Goal: Information Seeking & Learning: Learn about a topic

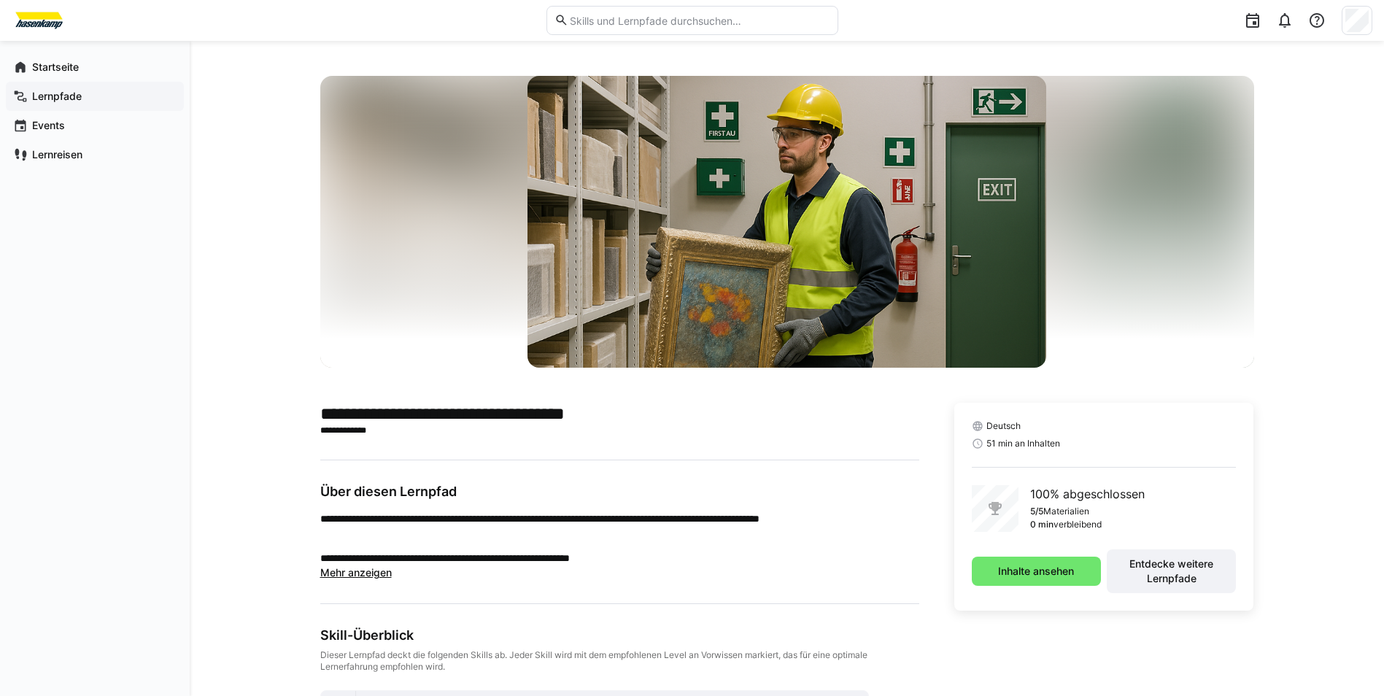
click at [109, 103] on span "Lernpfade" at bounding box center [103, 96] width 147 height 15
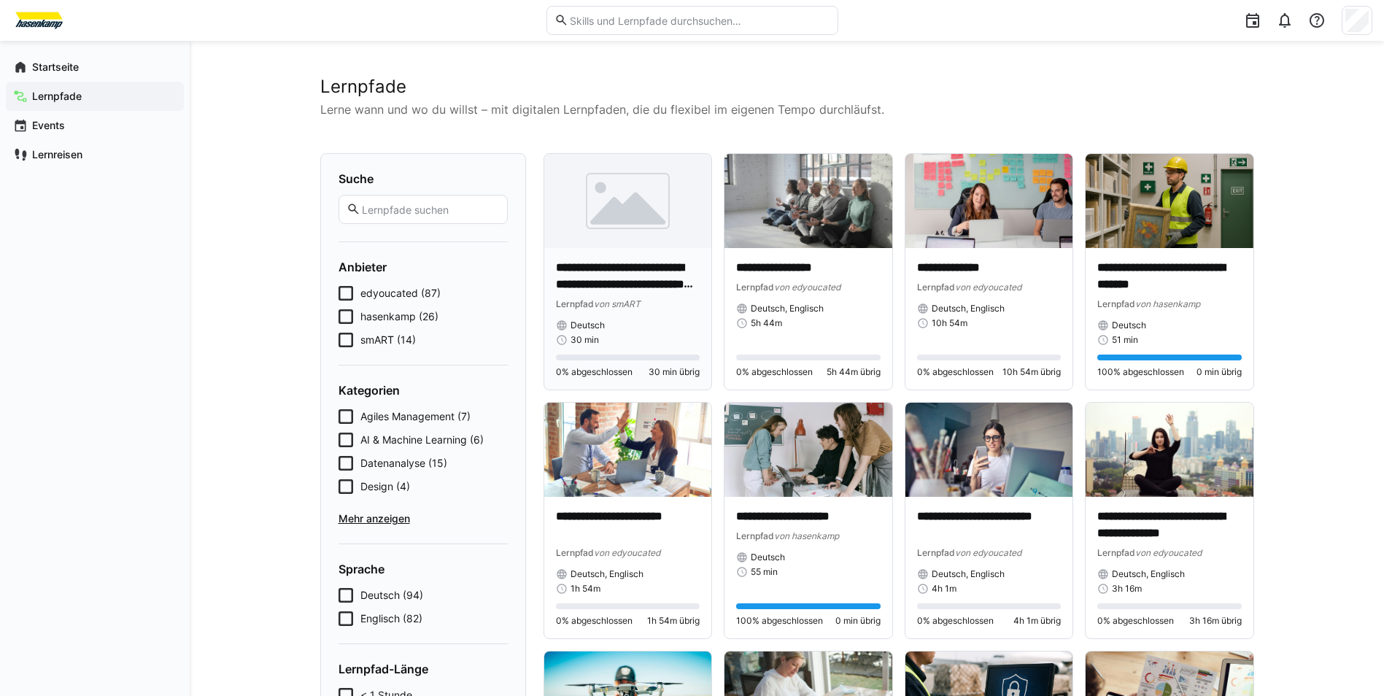
click at [656, 263] on p "**********" at bounding box center [628, 277] width 144 height 34
click at [646, 15] on input "text" at bounding box center [698, 20] width 261 height 13
type input "smART"
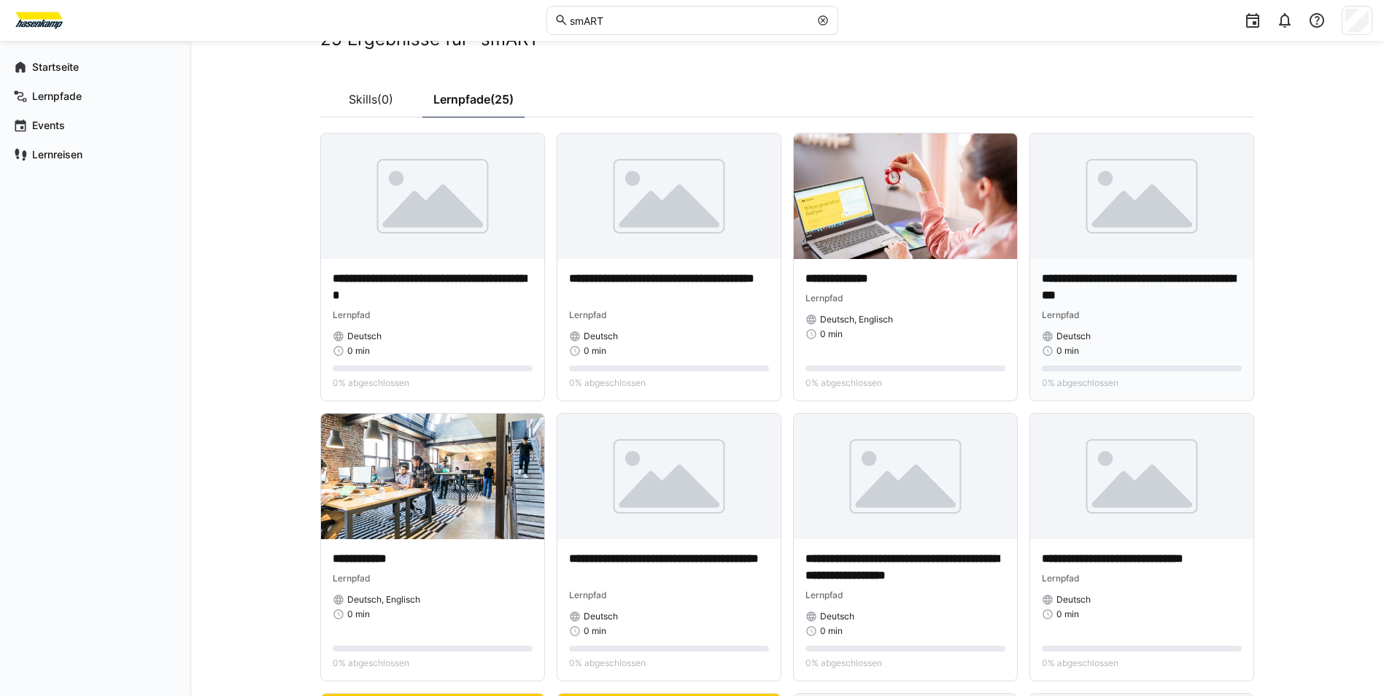
scroll to position [73, 0]
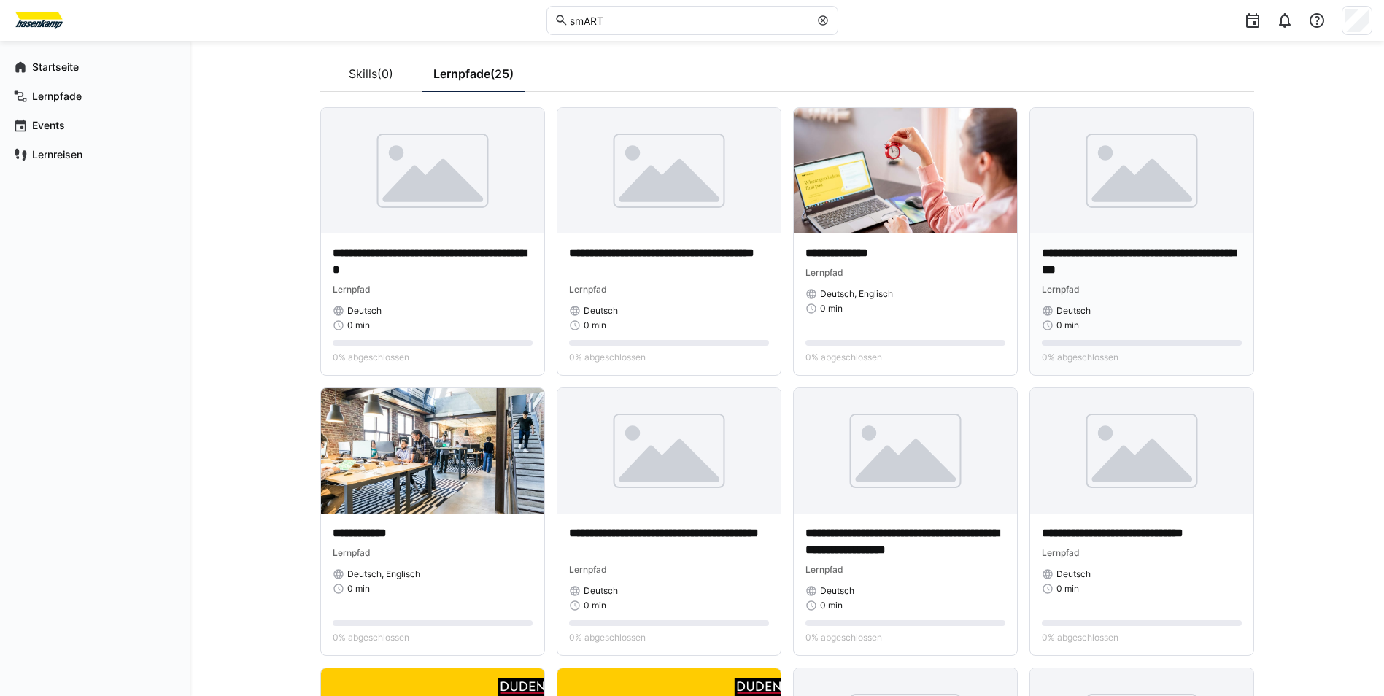
click at [1114, 293] on div "Lernpfad" at bounding box center [1141, 289] width 200 height 15
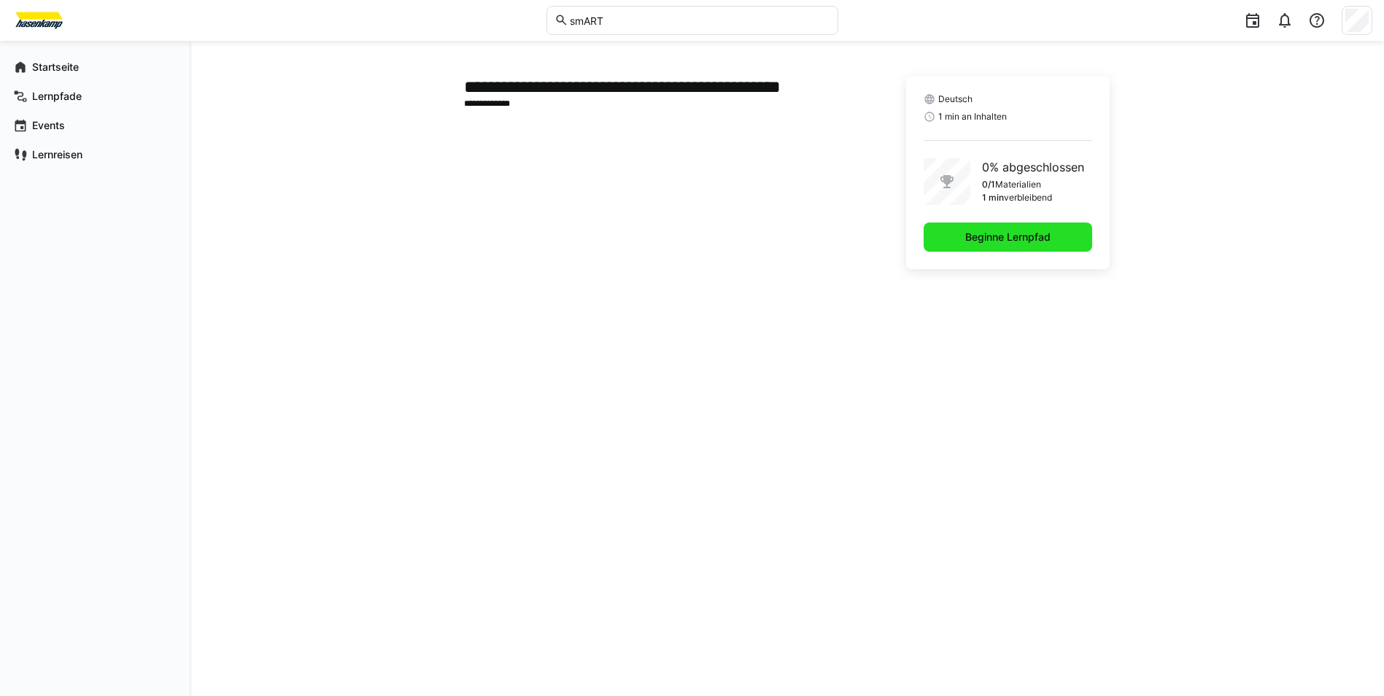
click at [1017, 244] on span "Beginne Lernpfad" at bounding box center [1007, 236] width 168 height 29
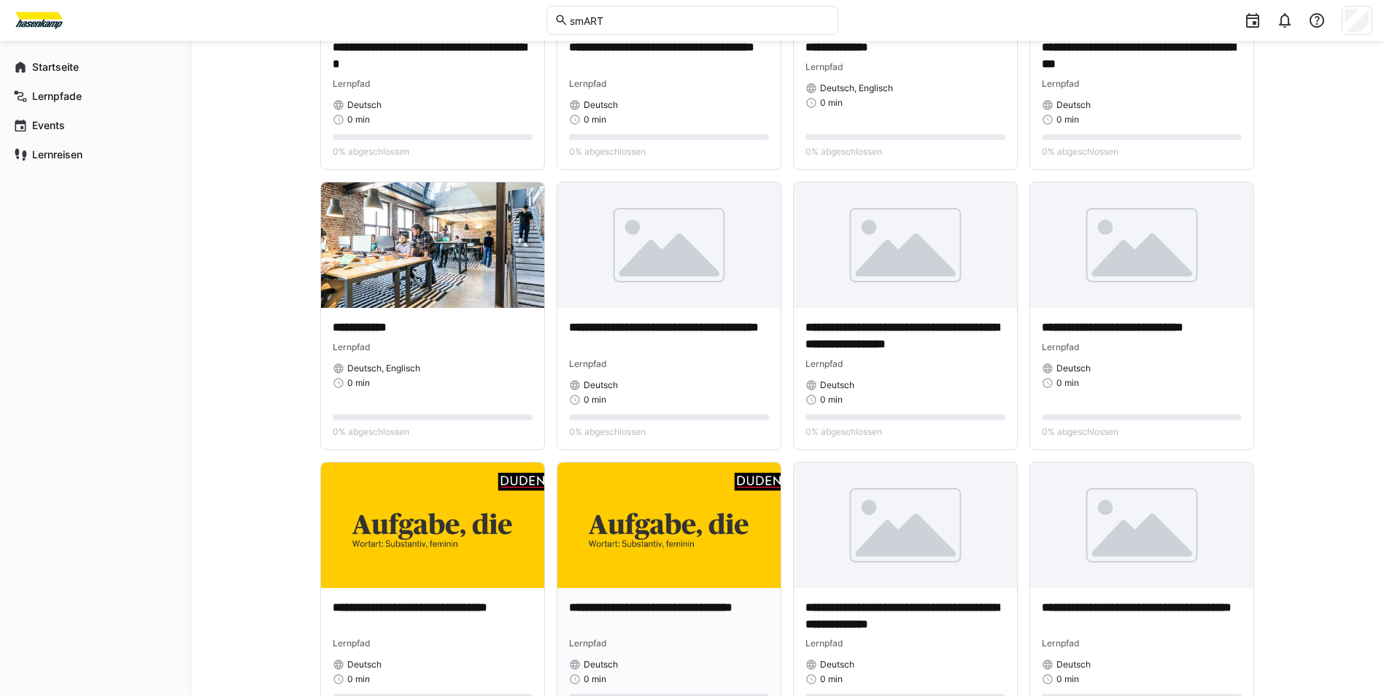
scroll to position [365, 0]
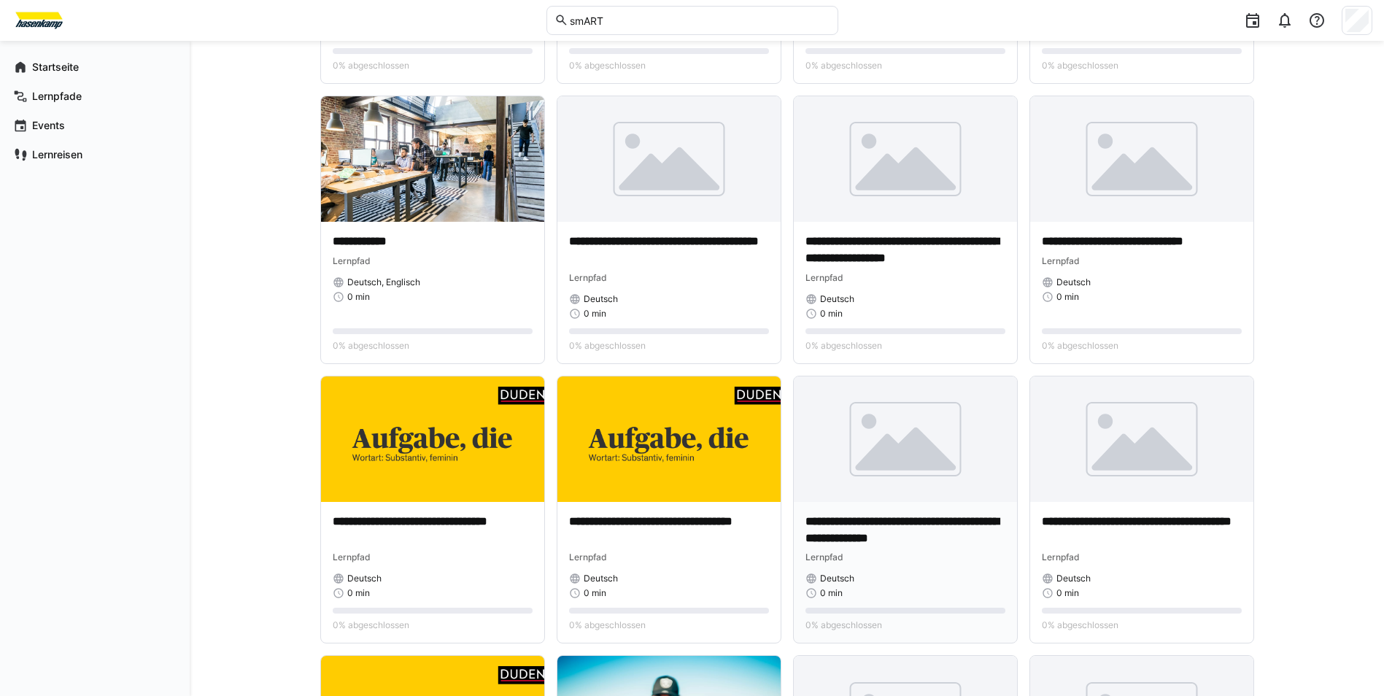
click at [878, 497] on img at bounding box center [905, 438] width 223 height 125
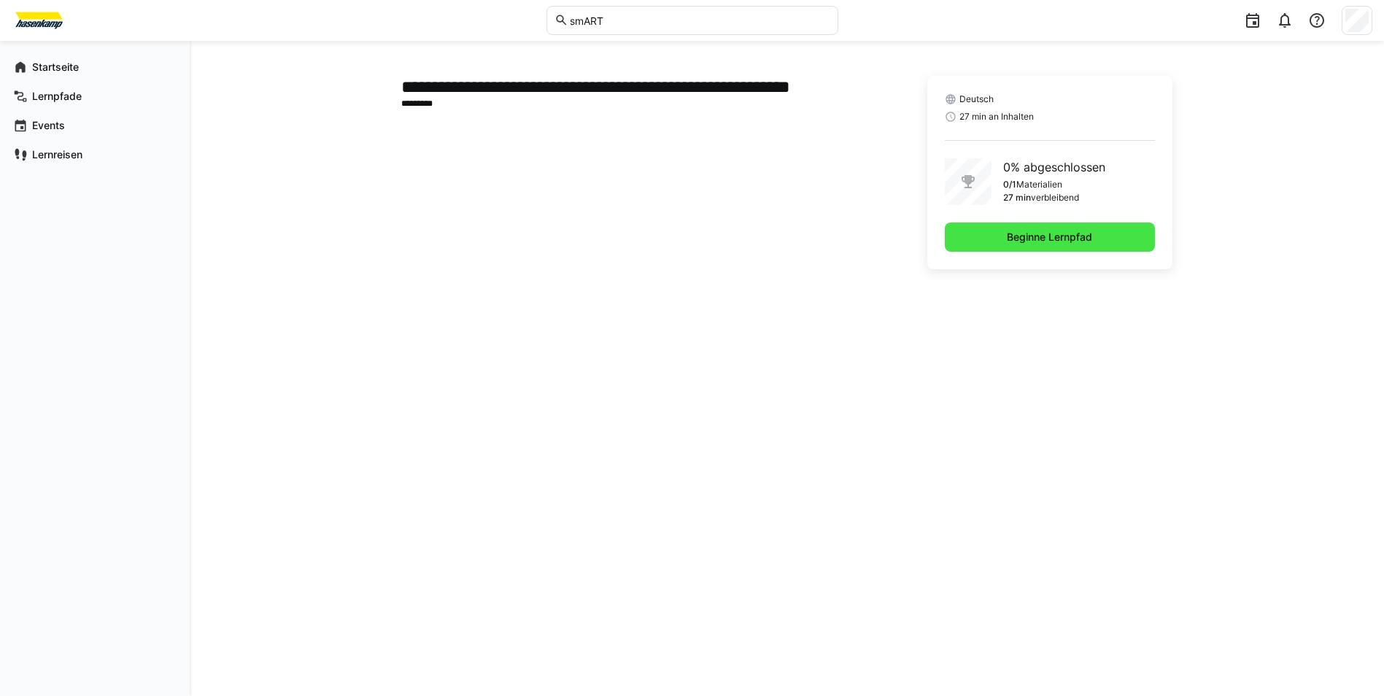
click at [998, 250] on span "Beginne Lernpfad" at bounding box center [1049, 236] width 210 height 29
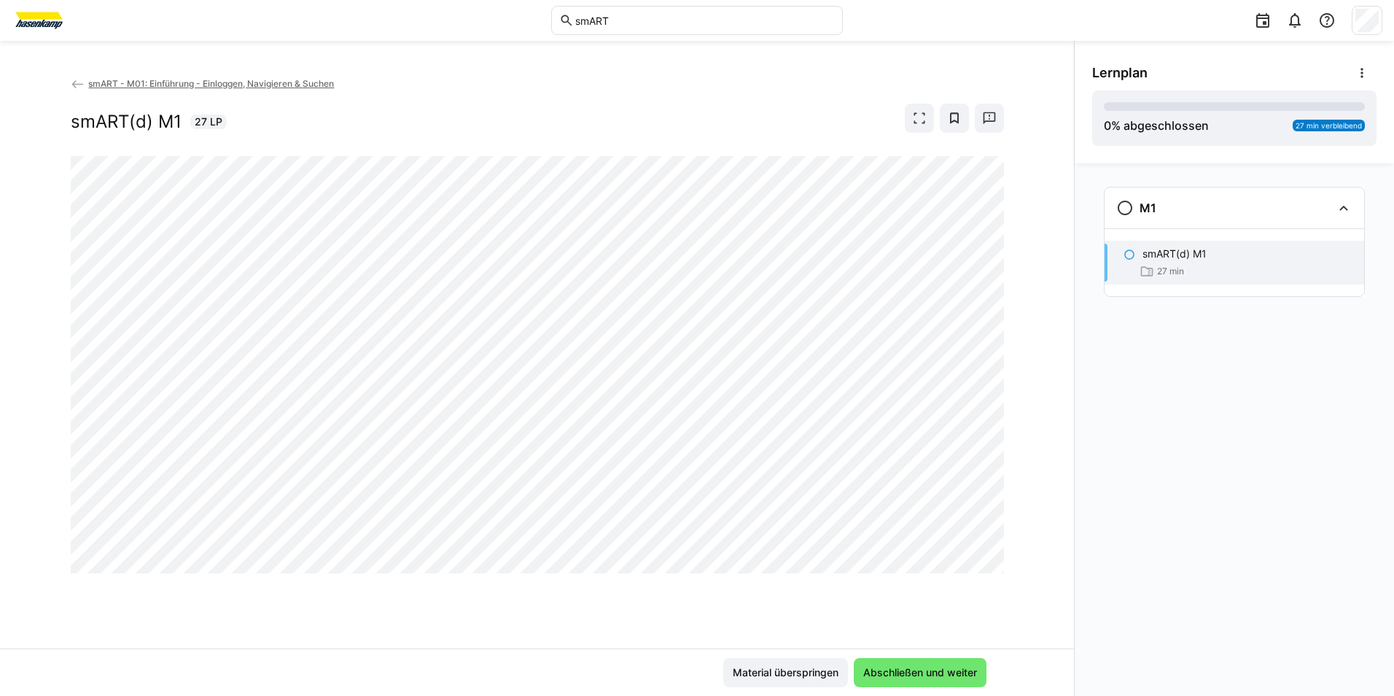
click at [3, 389] on div "smART - M01: Einführung - Einloggen, Navigieren & Suchen smART(d) M1 27 LP" at bounding box center [537, 362] width 1074 height 573
click at [530, 603] on div "smART - M01: Einführung - Einloggen, Navigieren & Suchen smART(d) M1 27 LP" at bounding box center [537, 362] width 1074 height 573
click at [948, 675] on span "Abschließen und weiter" at bounding box center [920, 672] width 118 height 15
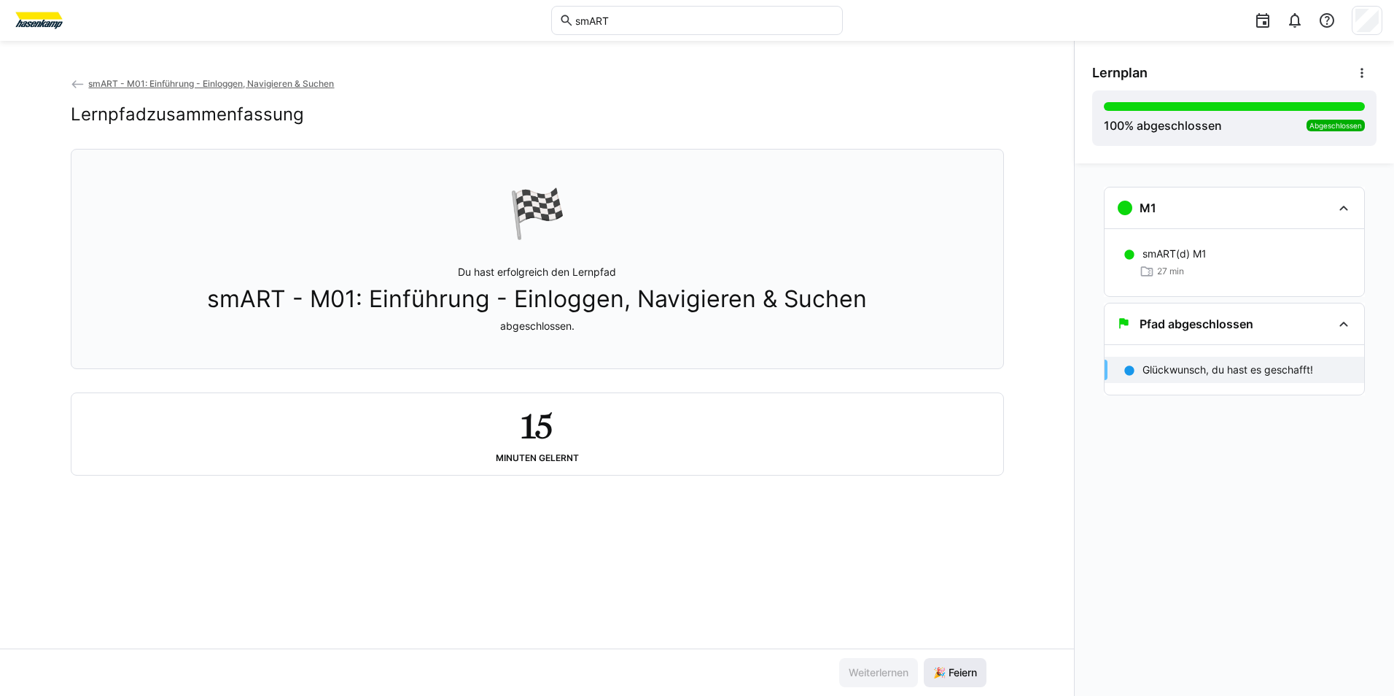
click at [947, 685] on span "🎉 Feiern" at bounding box center [955, 672] width 63 height 29
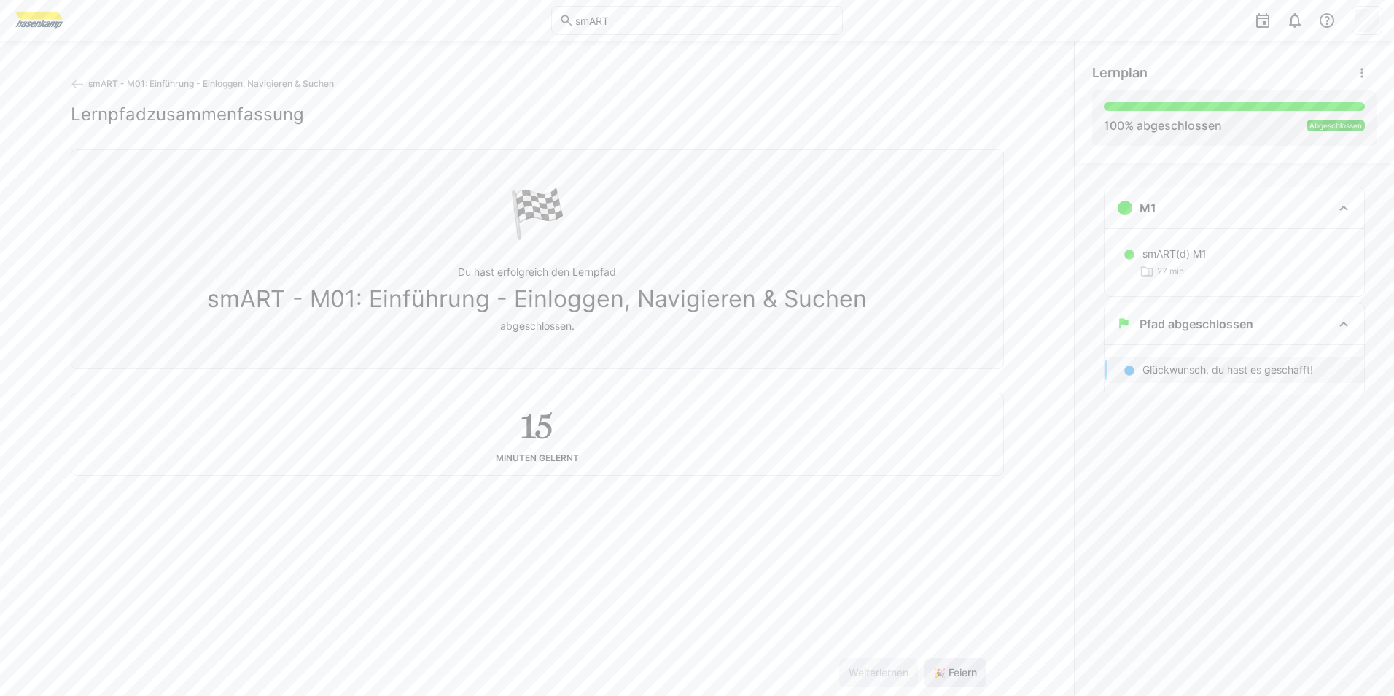
click at [969, 675] on span "🎉 Feiern" at bounding box center [955, 672] width 48 height 15
click at [194, 87] on span "smART - M01: Einführung - Einloggen, Navigieren & Suchen" at bounding box center [211, 83] width 246 height 11
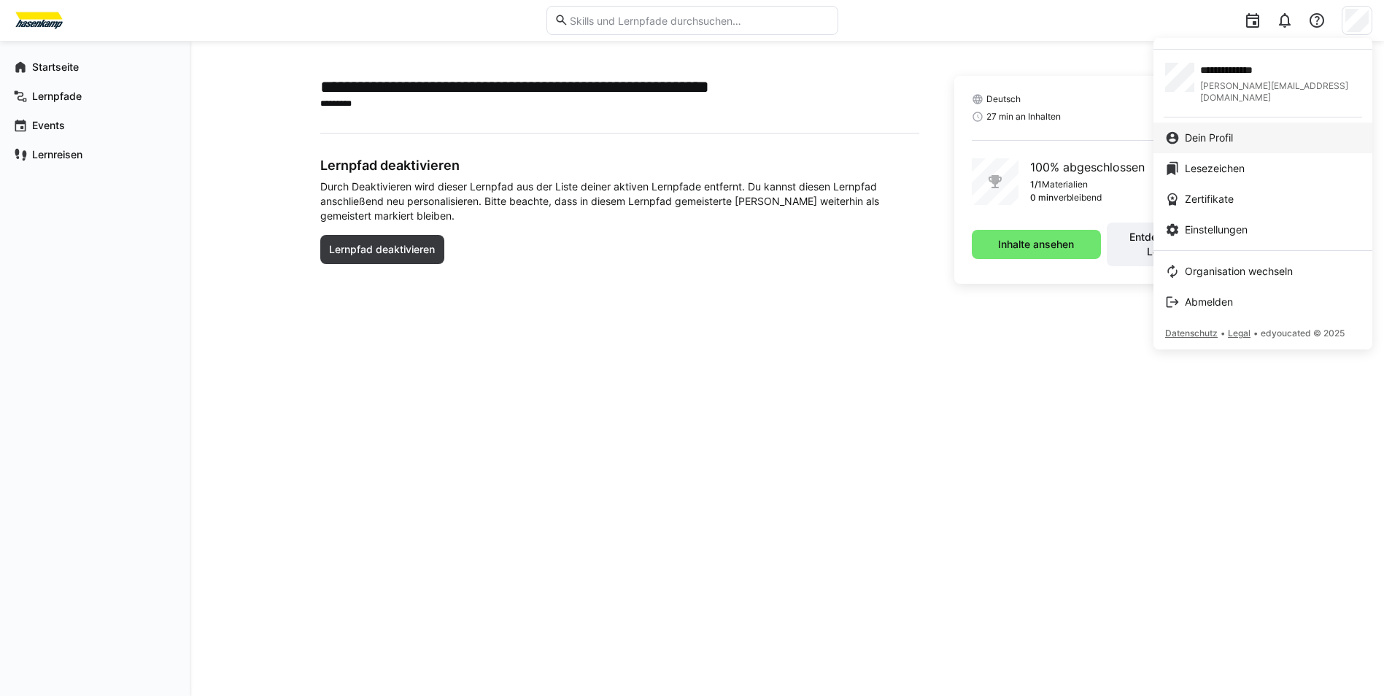
click at [1282, 131] on div "Dein Profil" at bounding box center [1262, 138] width 195 height 15
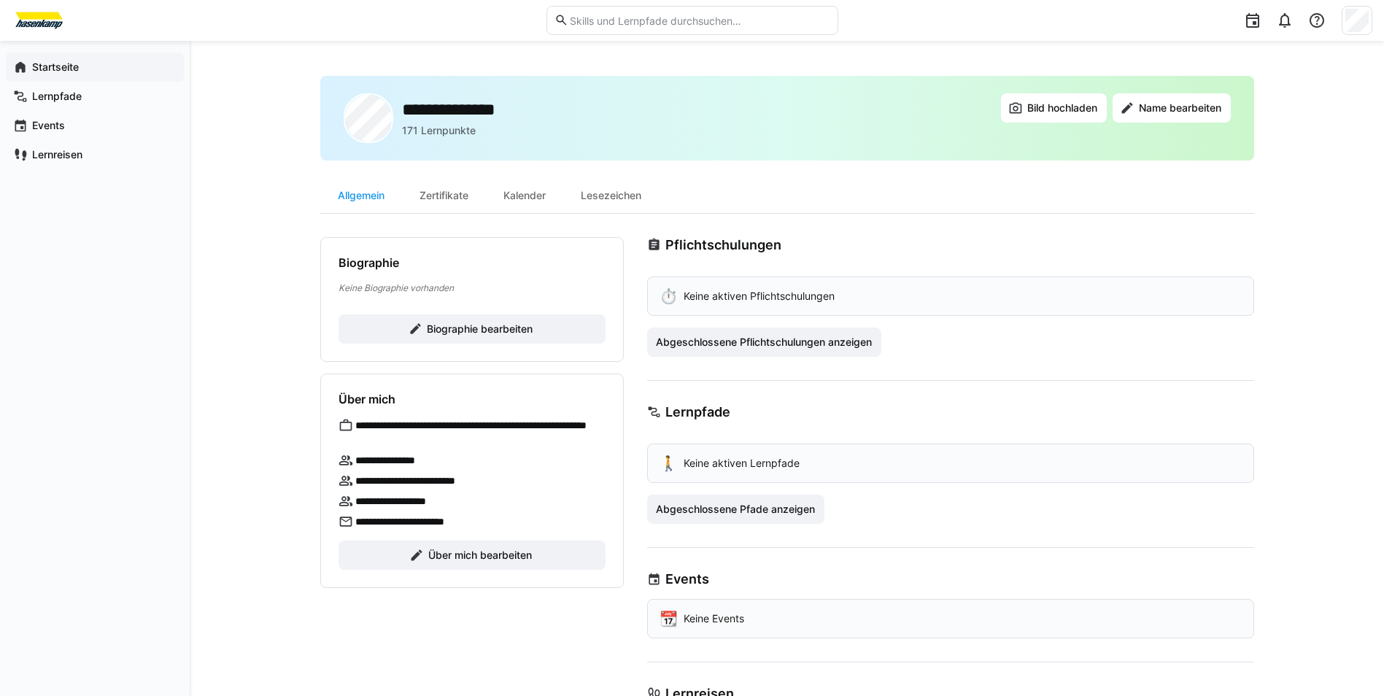
click at [0, 0] on app-navigation-label "Startseite" at bounding box center [0, 0] width 0 height 0
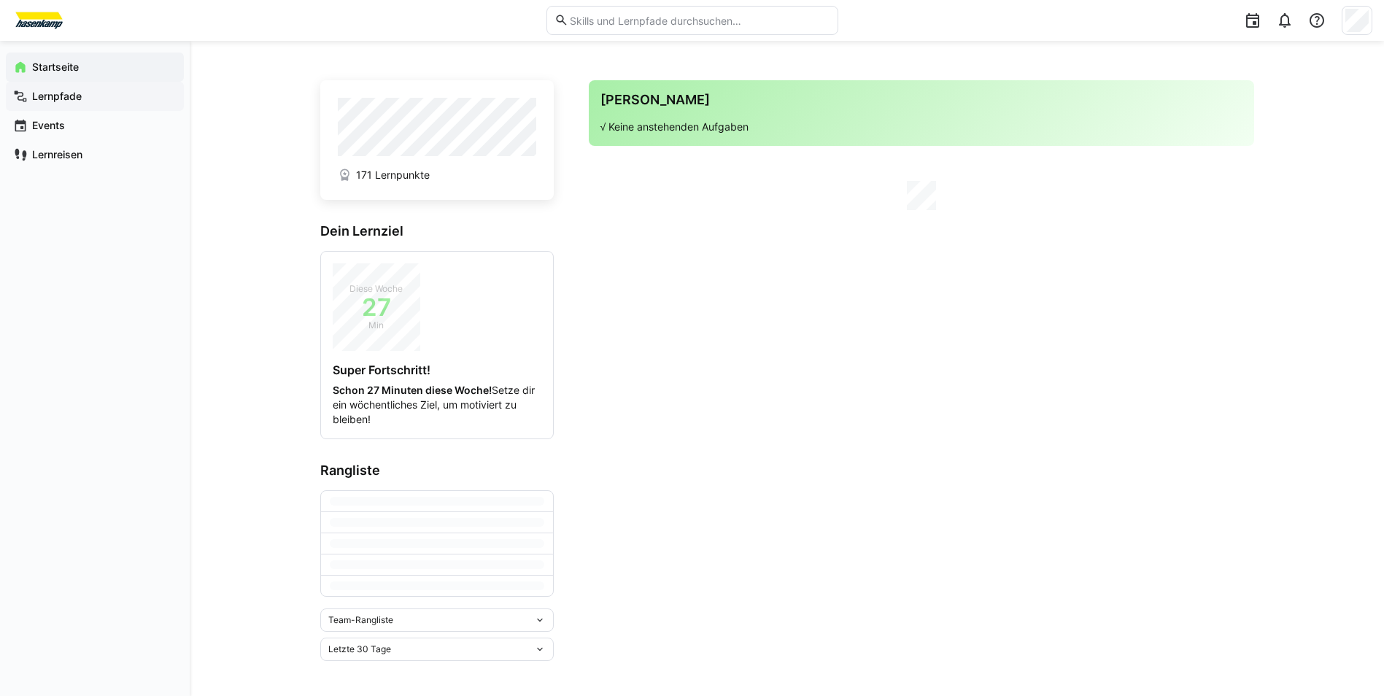
click at [0, 0] on app-navigation-label "Lernpfade" at bounding box center [0, 0] width 0 height 0
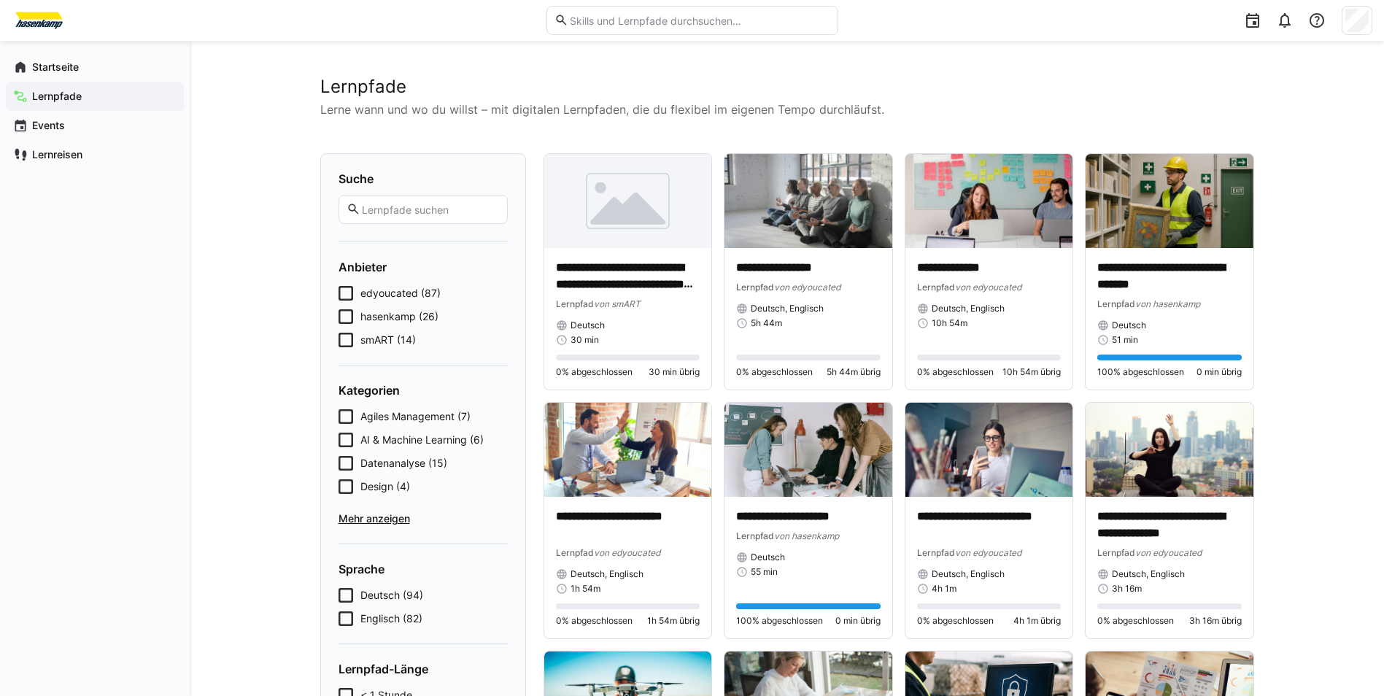
click at [705, 22] on input "text" at bounding box center [698, 20] width 261 height 13
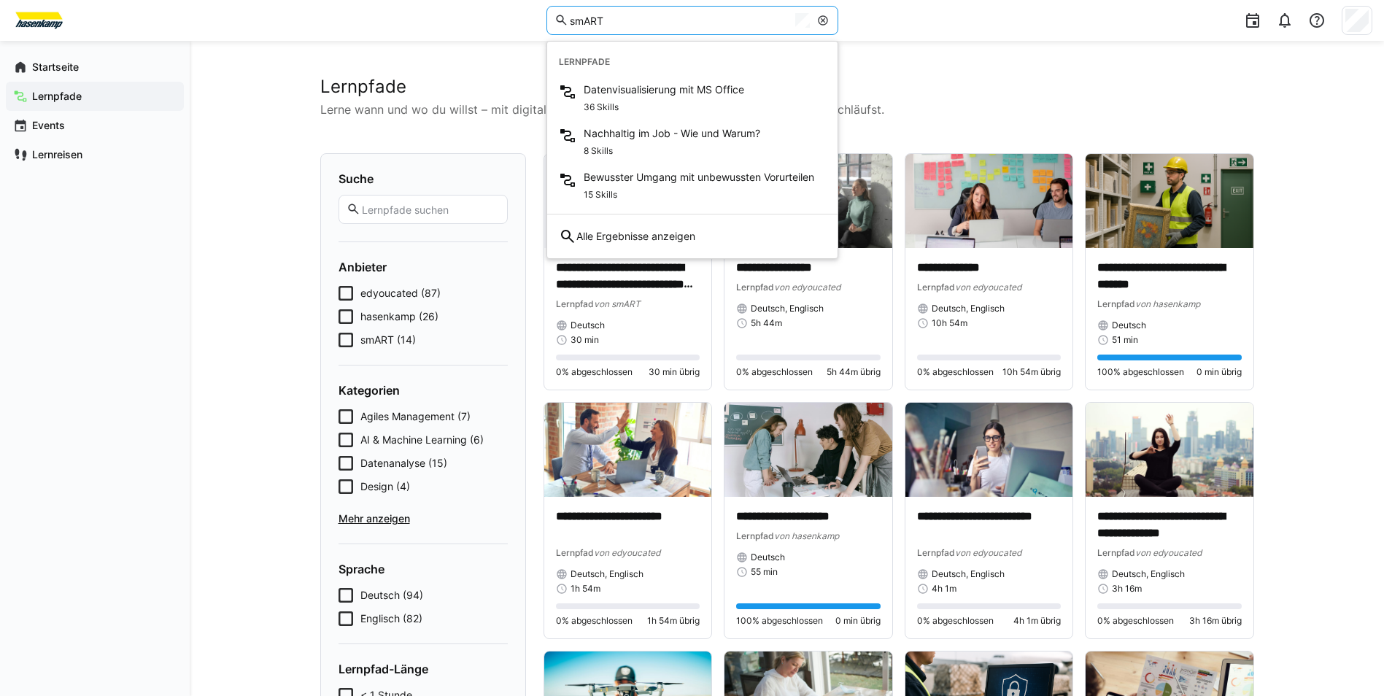
type input "smART"
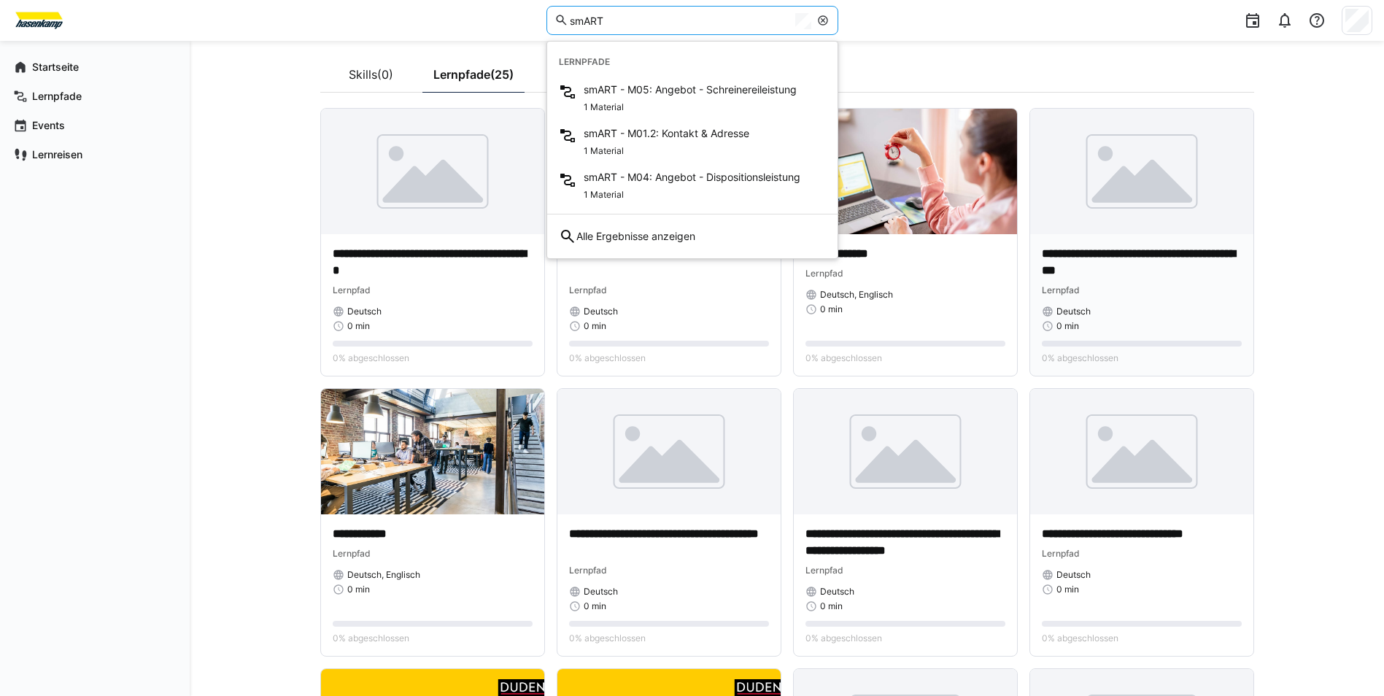
scroll to position [73, 0]
click at [1140, 497] on img at bounding box center [1141, 450] width 223 height 125
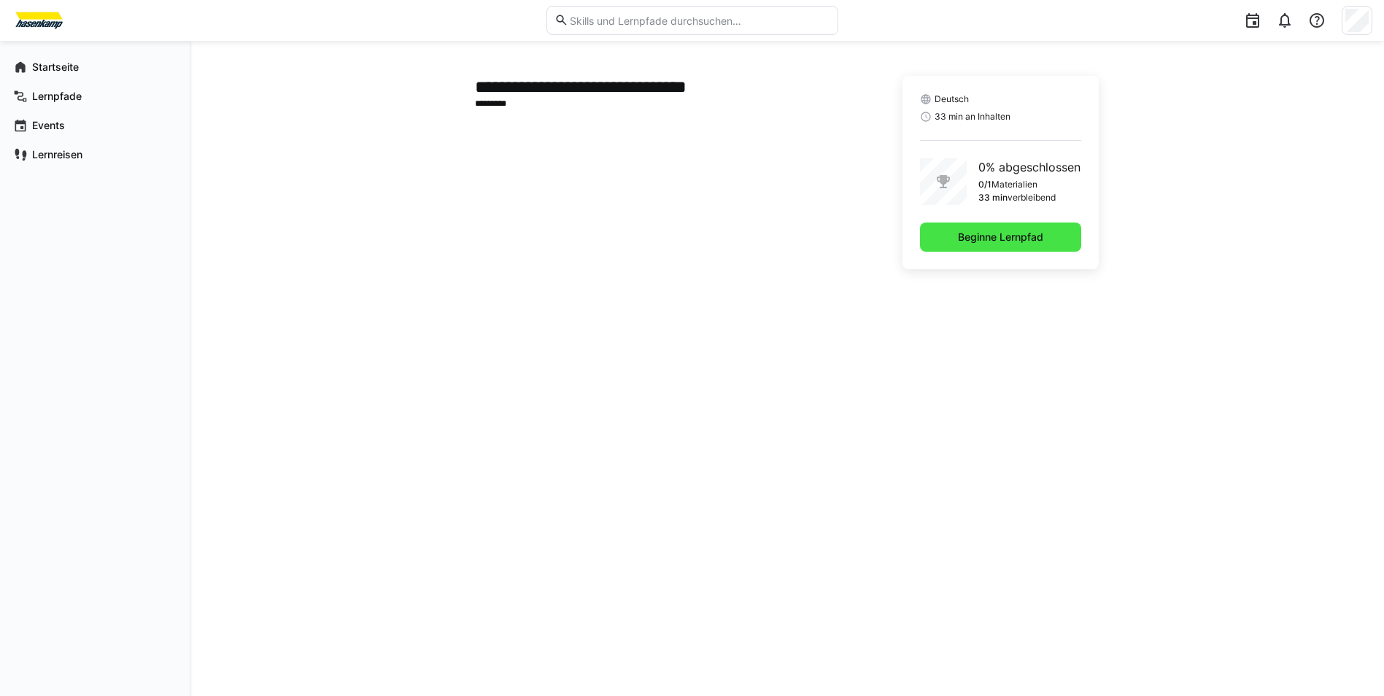
click at [1050, 235] on span "Beginne Lernpfad" at bounding box center [1000, 236] width 161 height 29
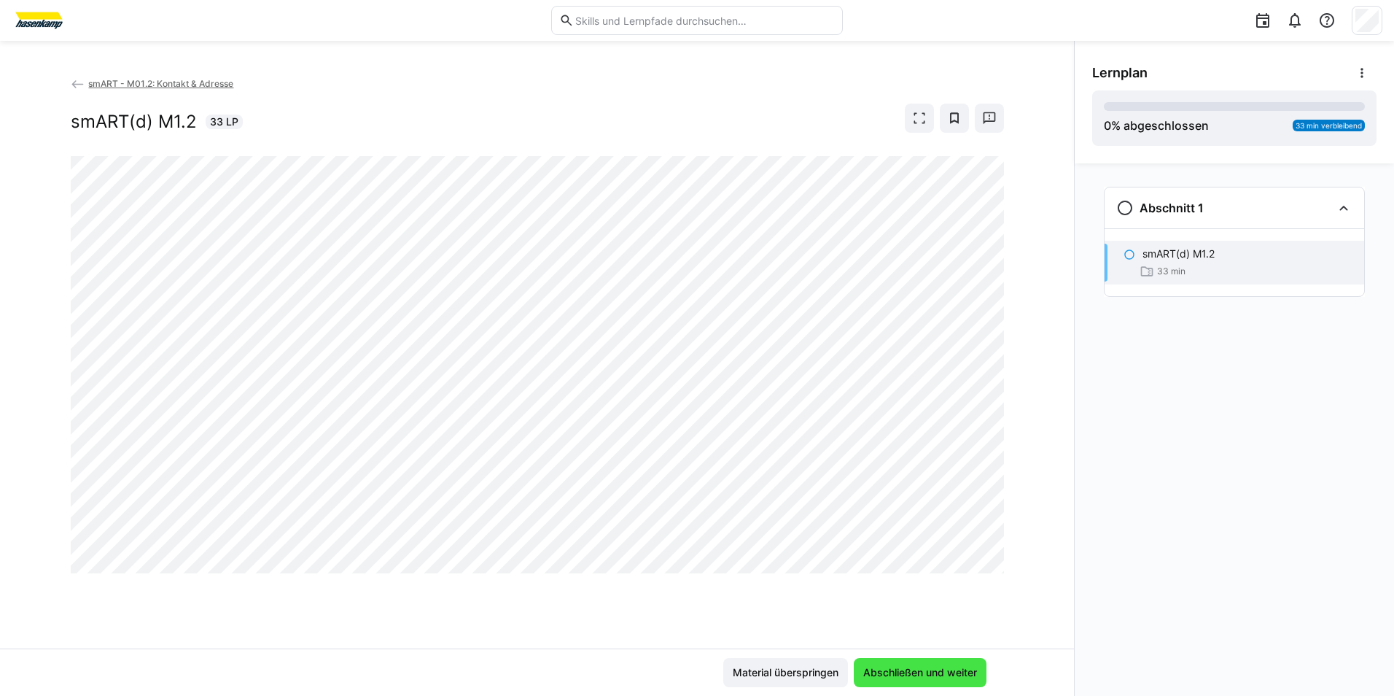
click at [901, 675] on span "Abschließen und weiter" at bounding box center [920, 672] width 118 height 15
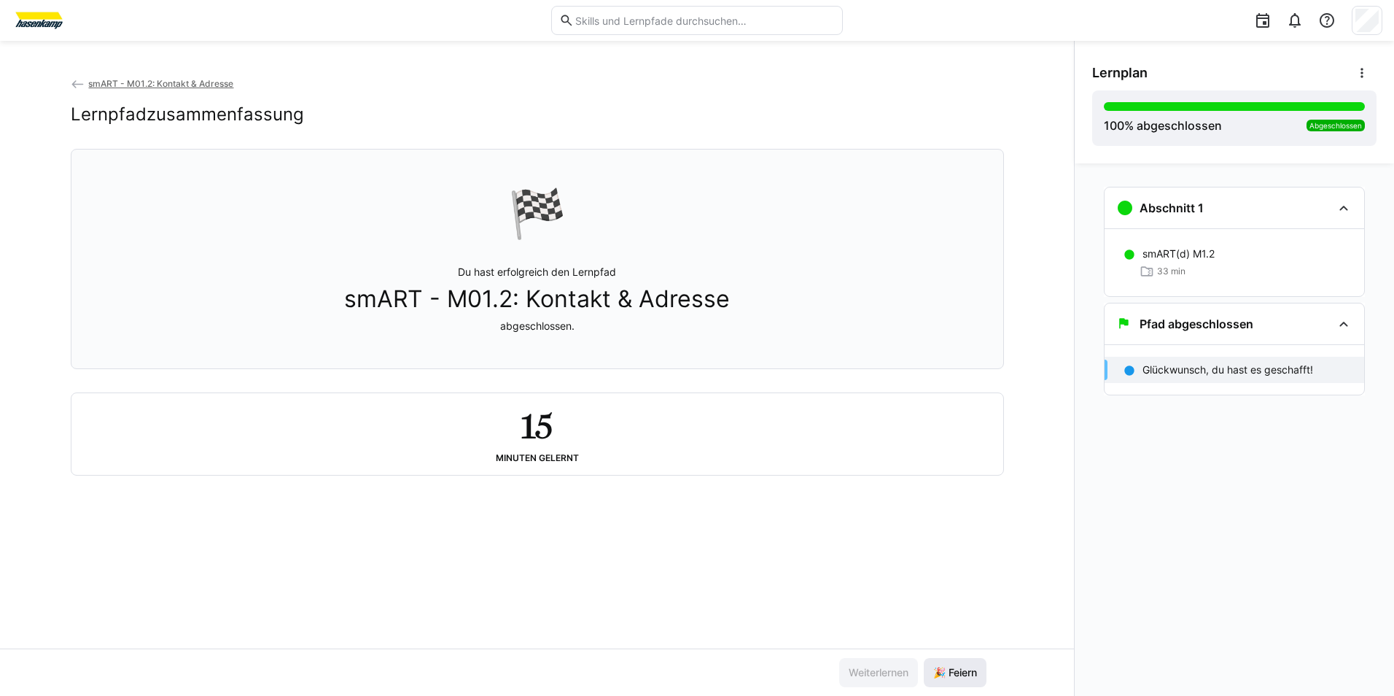
click at [938, 675] on span "🎉 Feiern" at bounding box center [955, 672] width 48 height 15
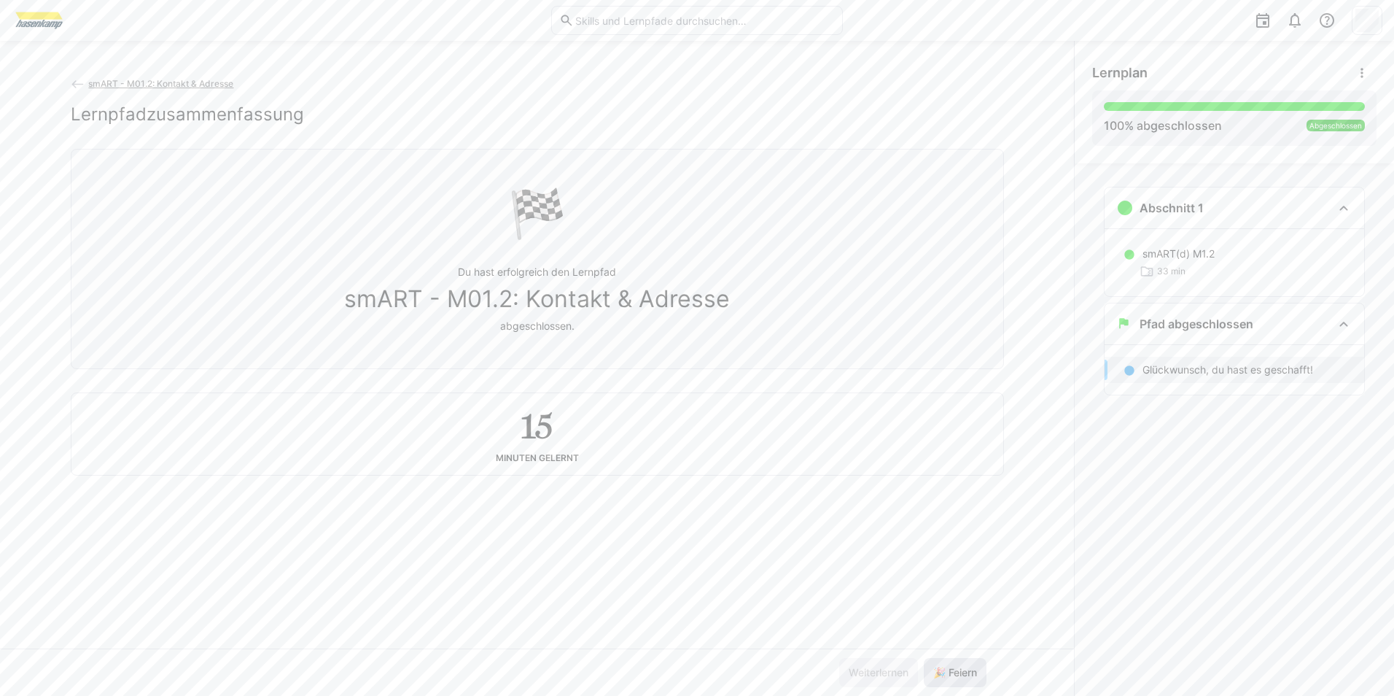
click at [938, 675] on span "🎉 Feiern" at bounding box center [955, 672] width 48 height 15
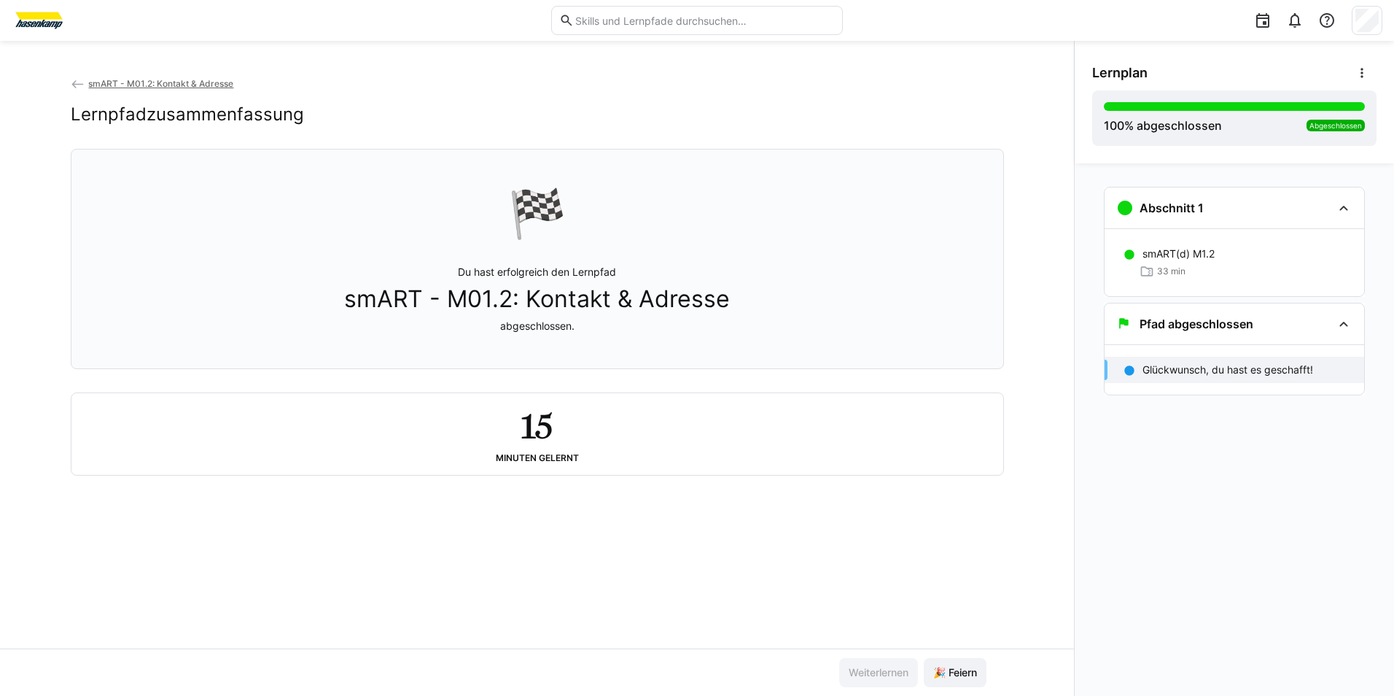
click at [157, 76] on app-back-navigation "smART - M01.2: Kontakt & Adresse" at bounding box center [538, 84] width 934 height 16
click at [158, 82] on span "smART - M01.2: Kontakt & Adresse" at bounding box center [160, 83] width 145 height 11
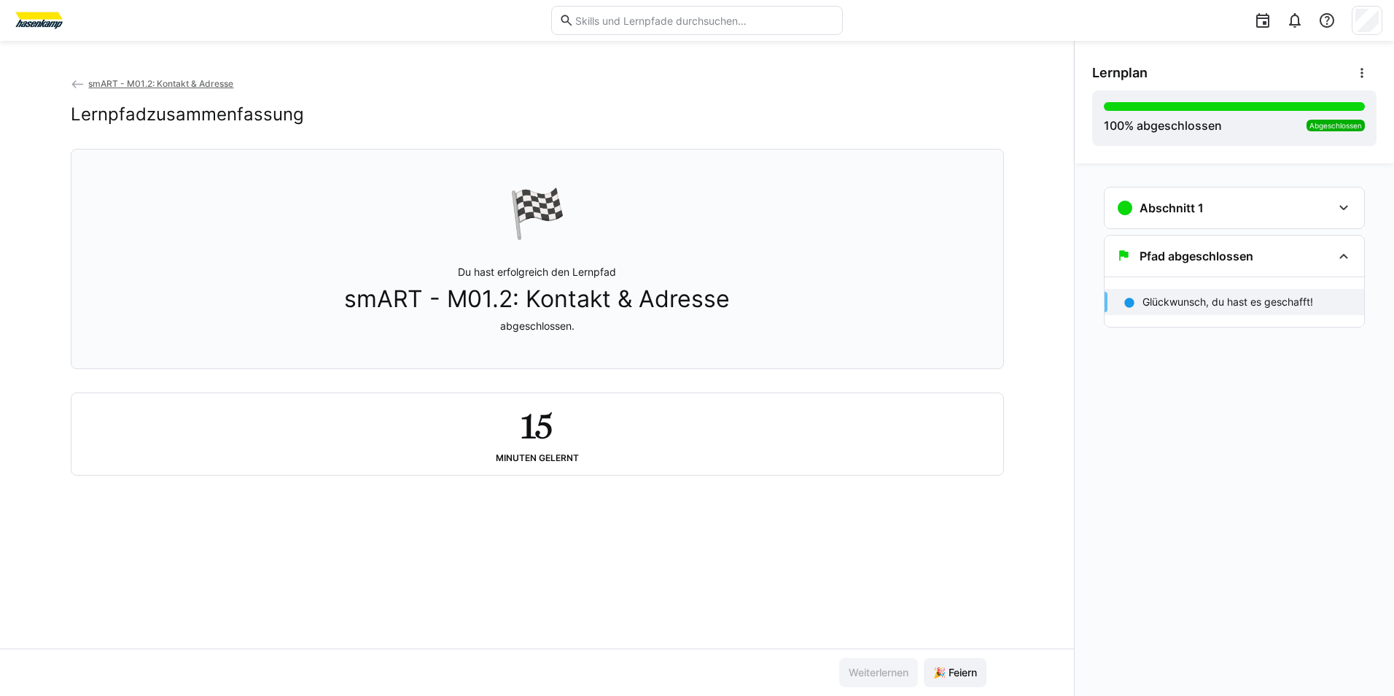
click at [160, 90] on app-back-navigation "smART - M01.2: Kontakt & Adresse" at bounding box center [538, 84] width 934 height 16
click at [162, 82] on span "smART - M01.2: Kontakt & Adresse" at bounding box center [160, 83] width 145 height 11
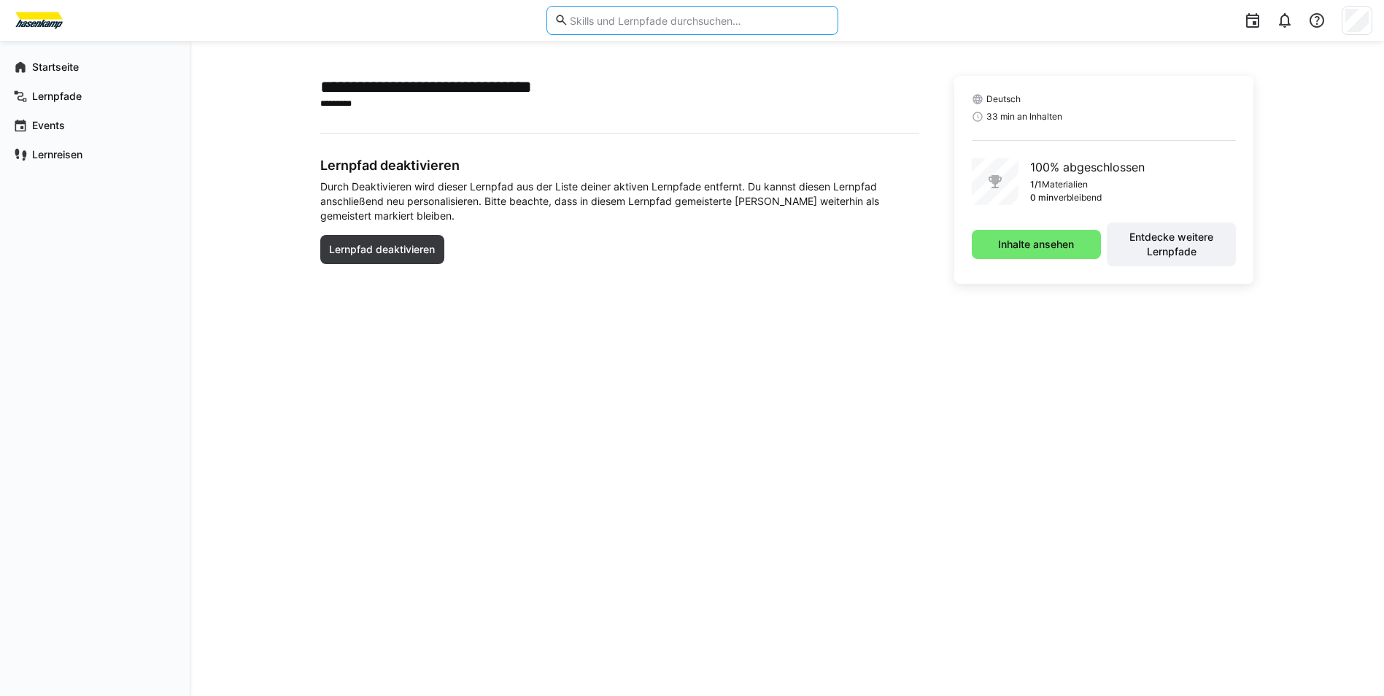
click at [663, 18] on input "text" at bounding box center [698, 20] width 261 height 13
type input "smART"
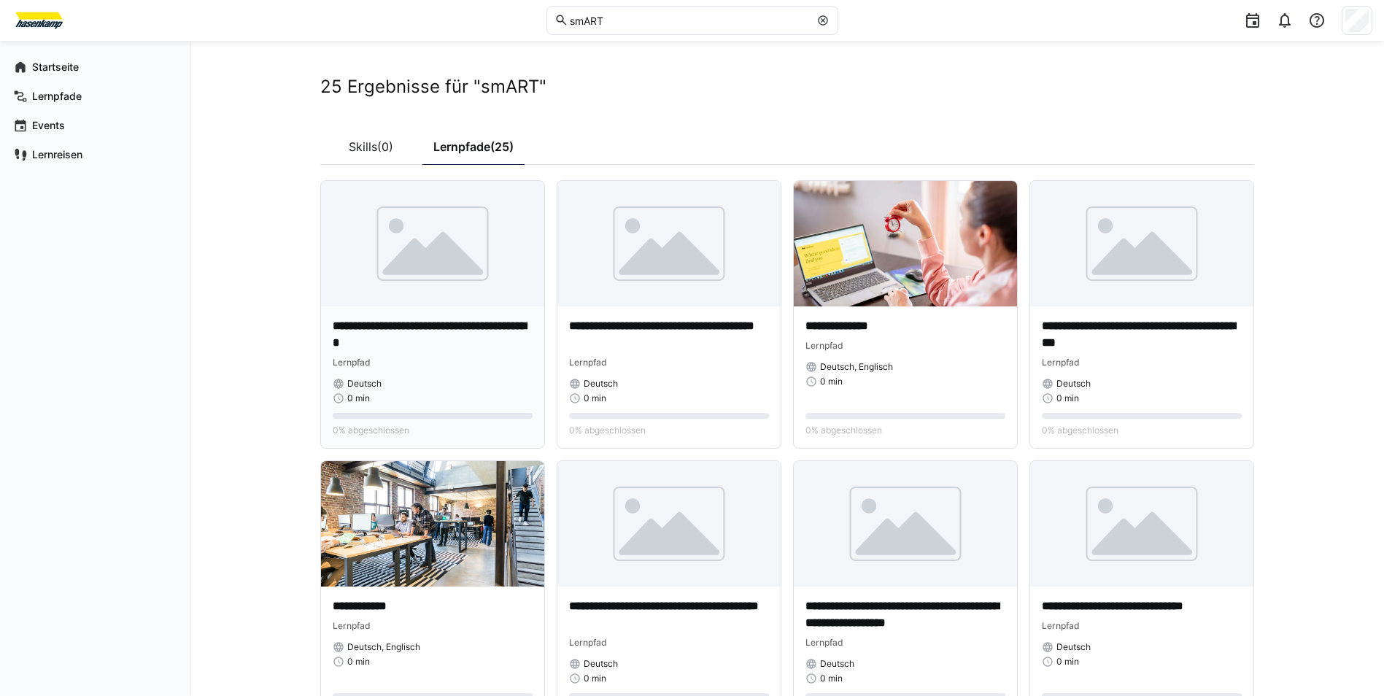
click at [437, 393] on div "0 min" at bounding box center [433, 398] width 200 height 12
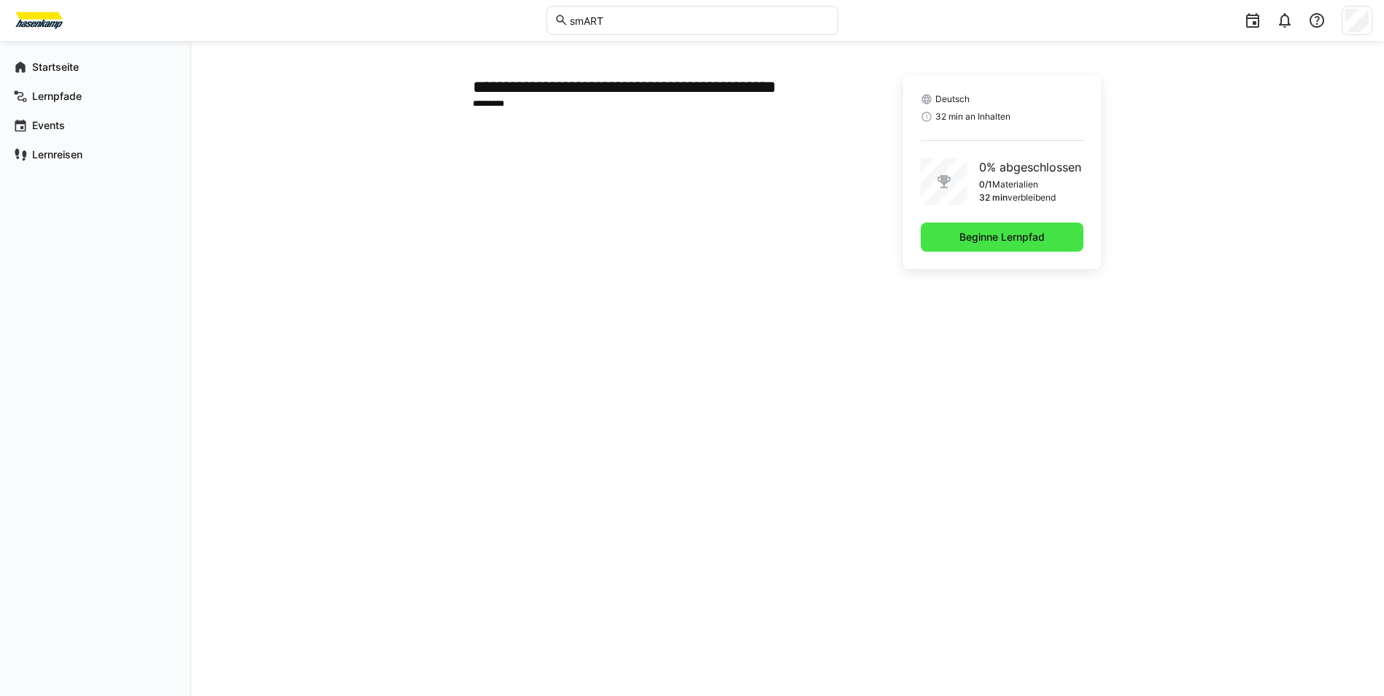
click at [1049, 240] on span "Beginne Lernpfad" at bounding box center [1001, 236] width 163 height 29
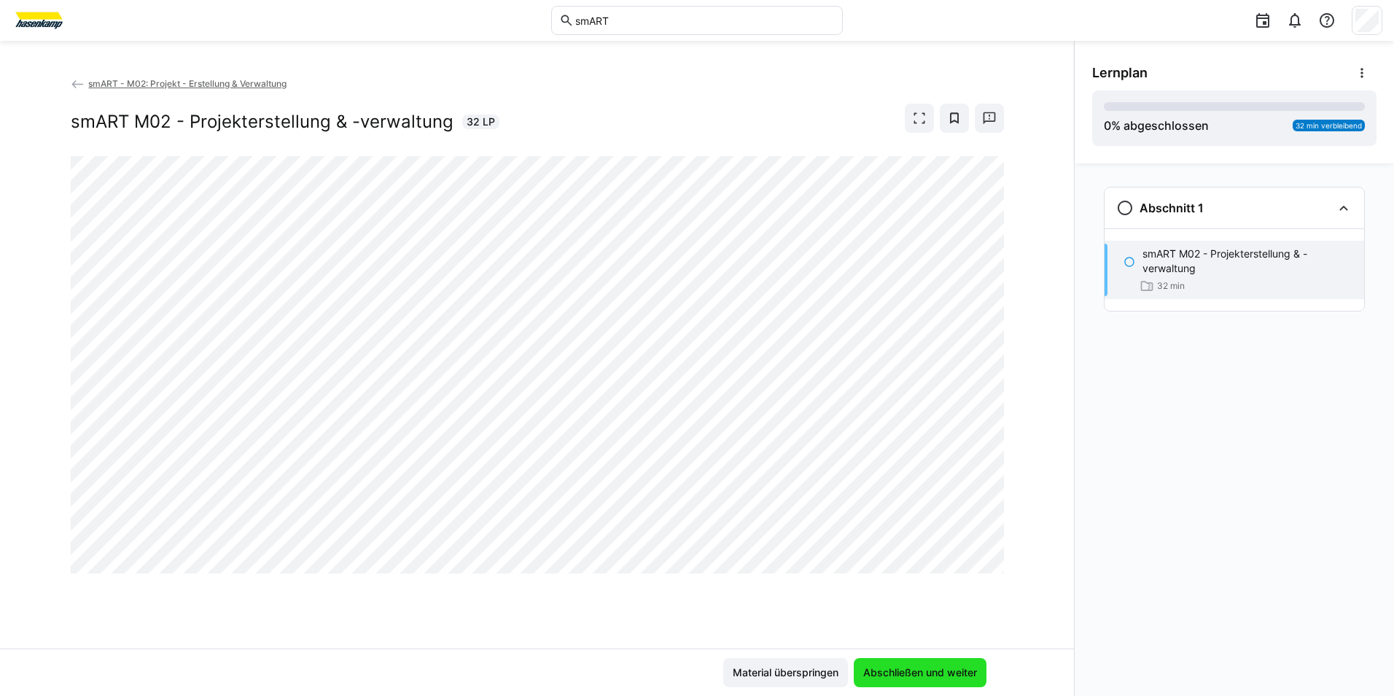
click at [918, 671] on span "Abschließen und weiter" at bounding box center [920, 672] width 118 height 15
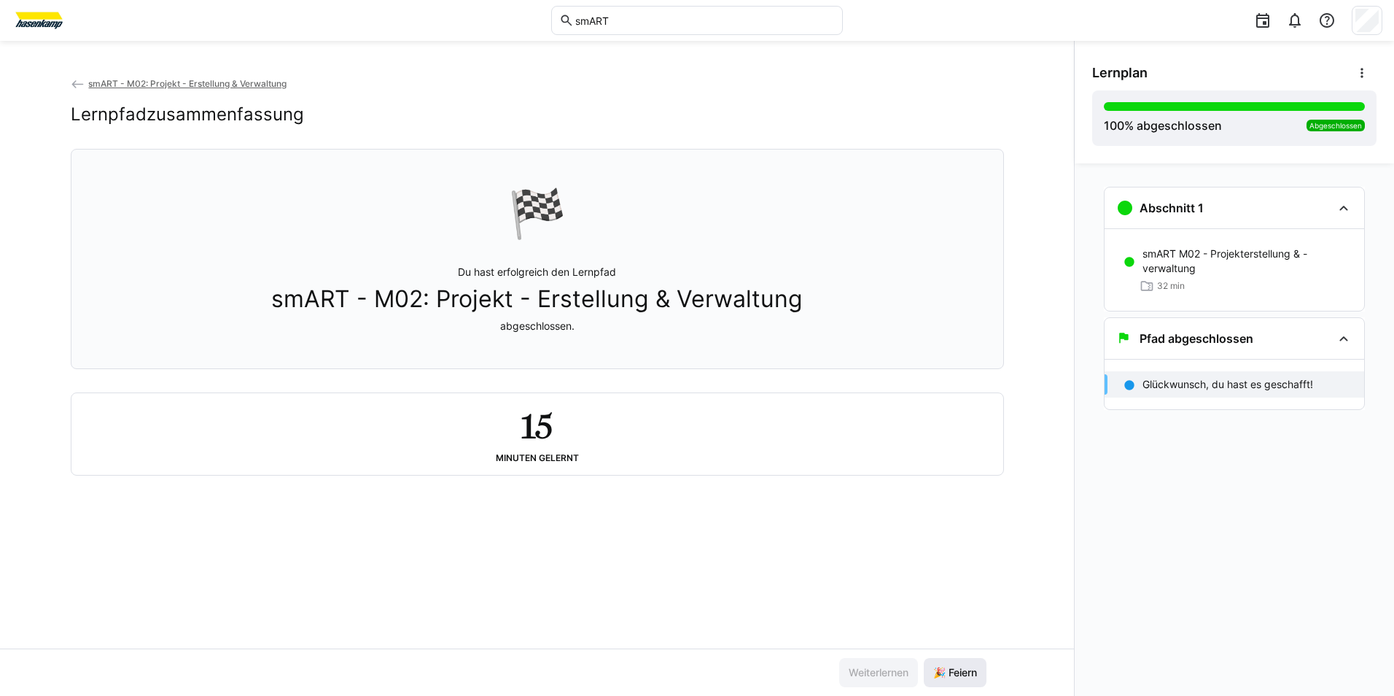
click at [974, 670] on span "🎉 Feiern" at bounding box center [955, 672] width 48 height 15
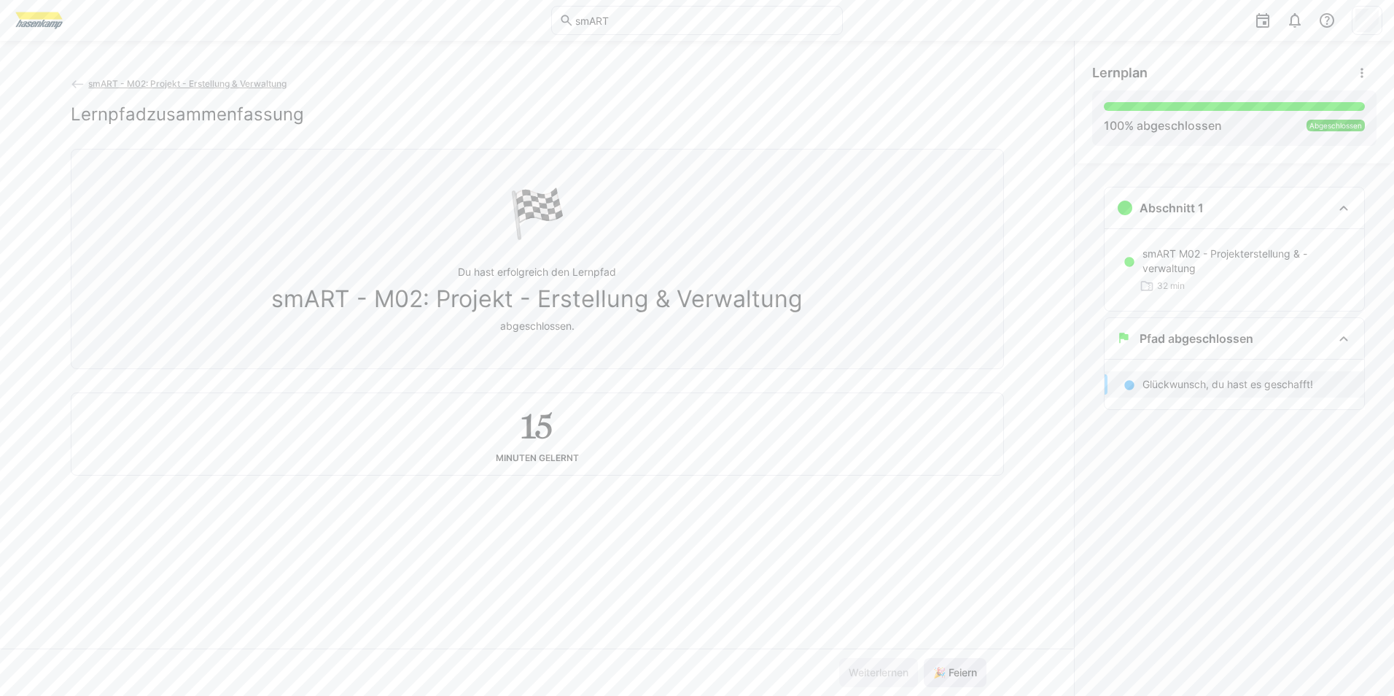
click at [971, 672] on span "🎉 Feiern" at bounding box center [955, 672] width 48 height 15
